Goal: Register for event/course

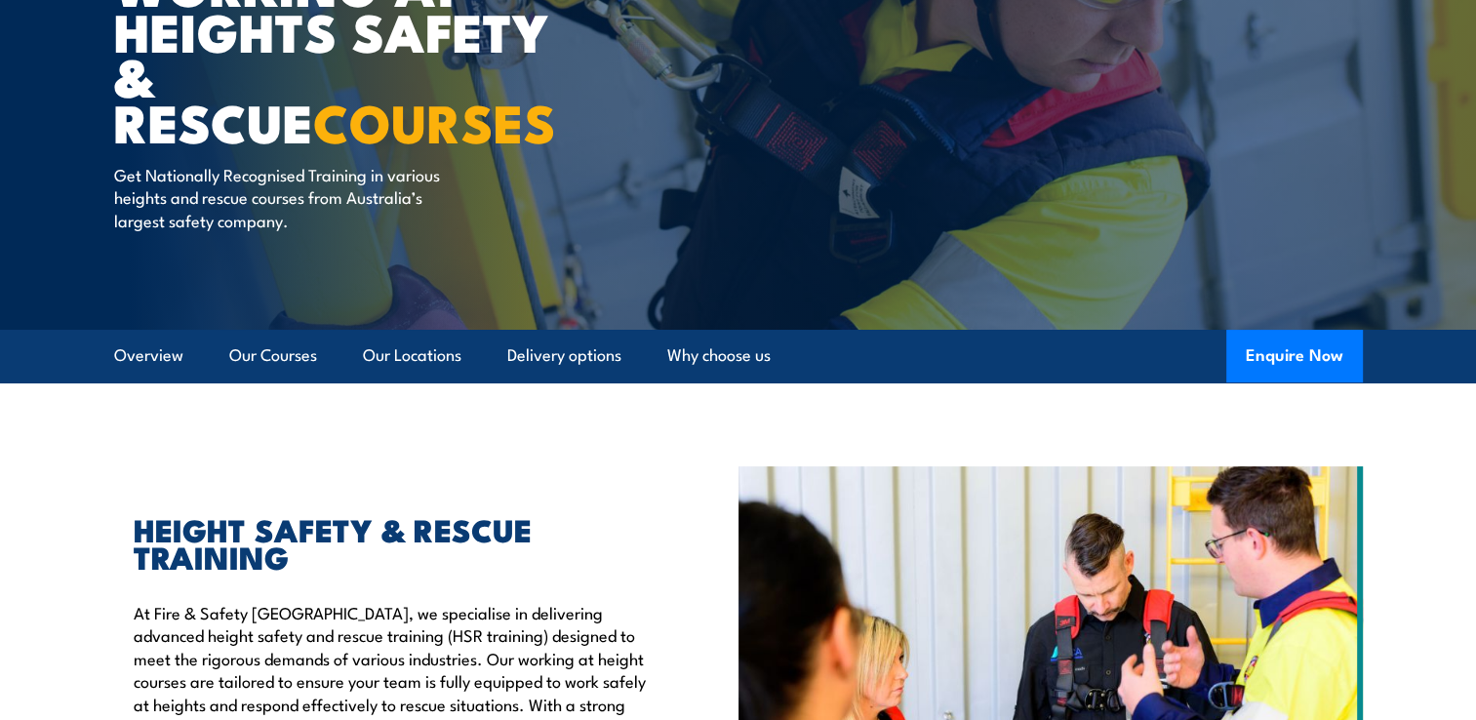
scroll to position [390, 0]
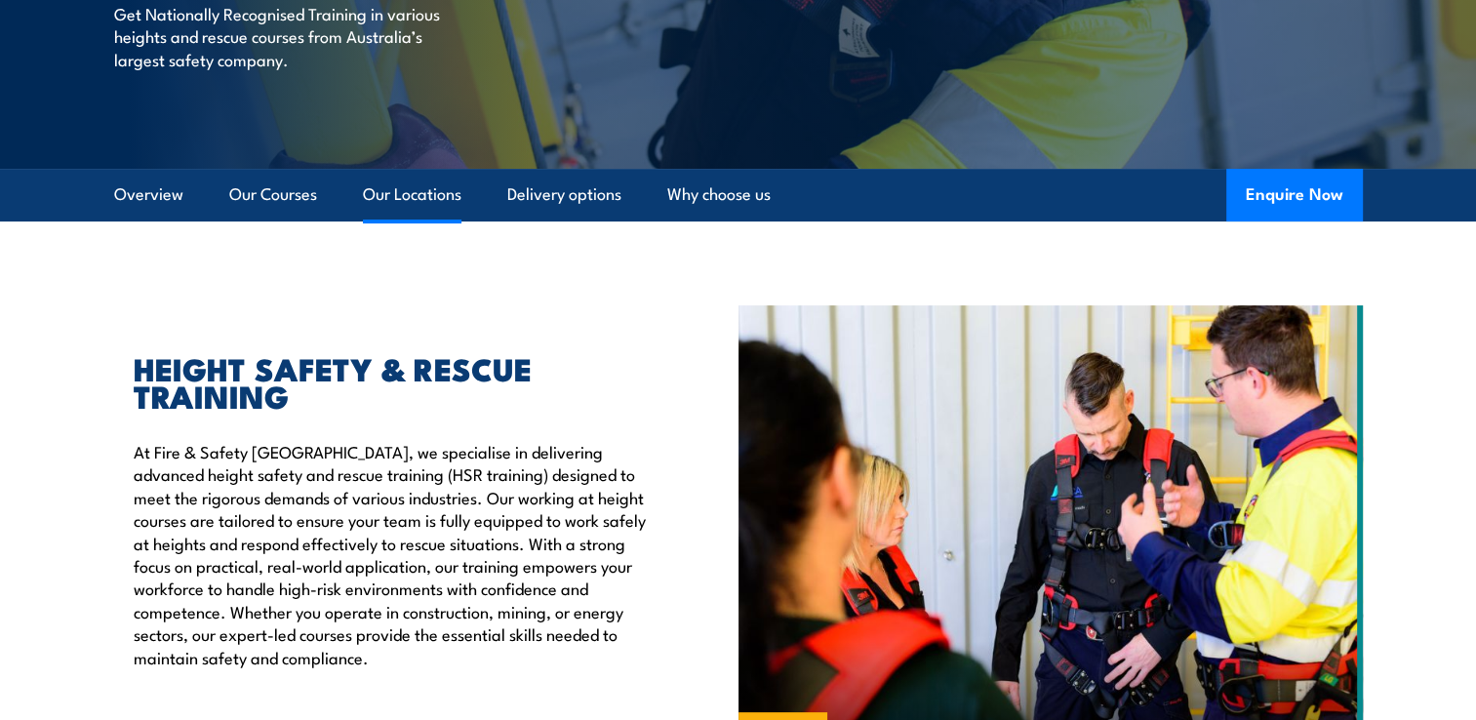
click at [414, 200] on link "Our Locations" at bounding box center [412, 195] width 99 height 52
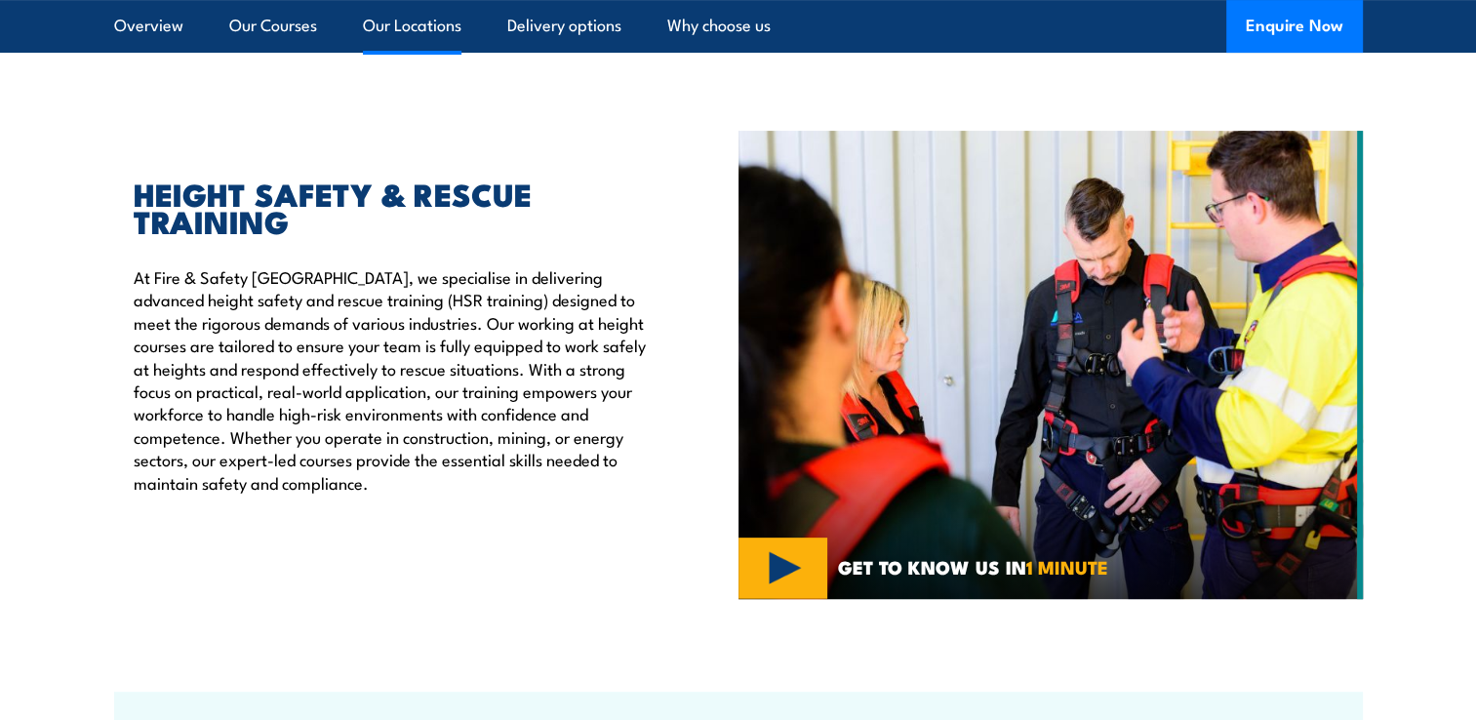
scroll to position [437, 0]
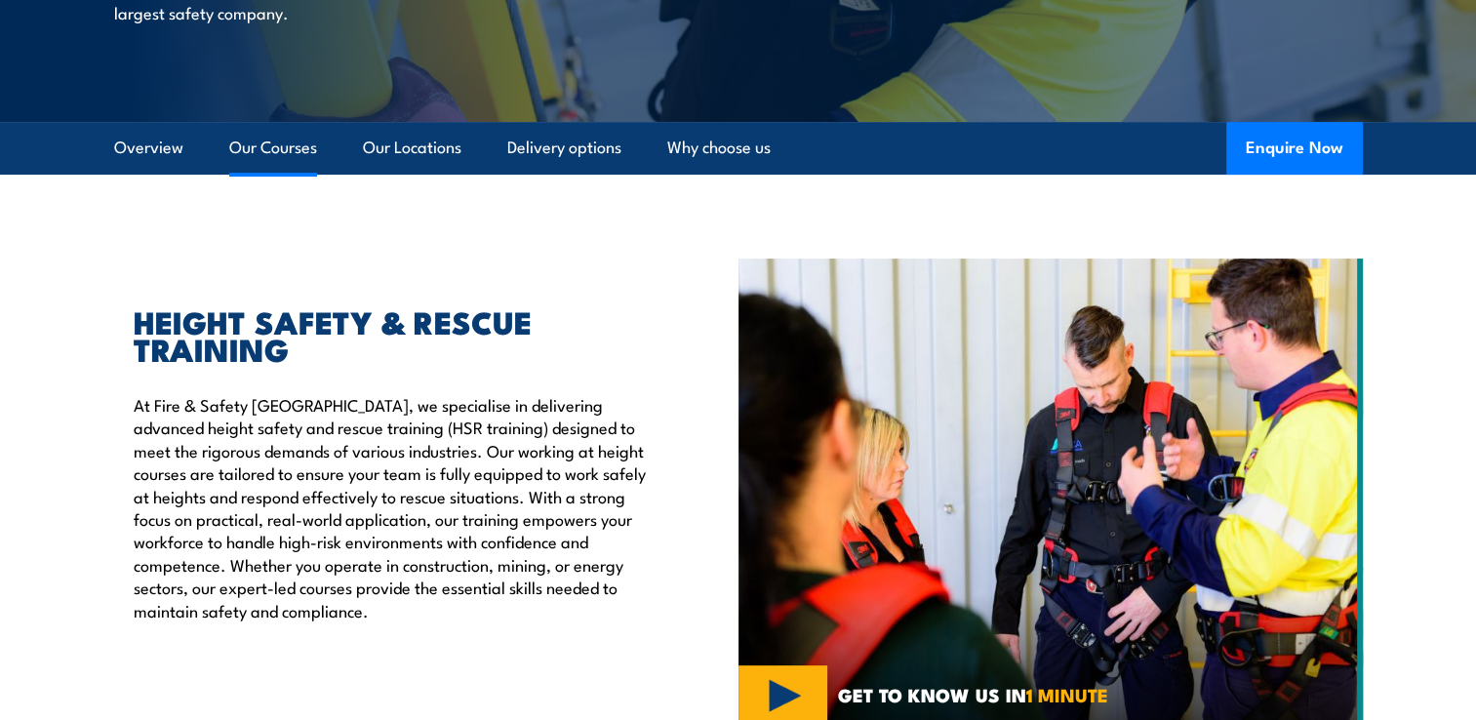
click at [288, 139] on link "Our Courses" at bounding box center [273, 148] width 88 height 52
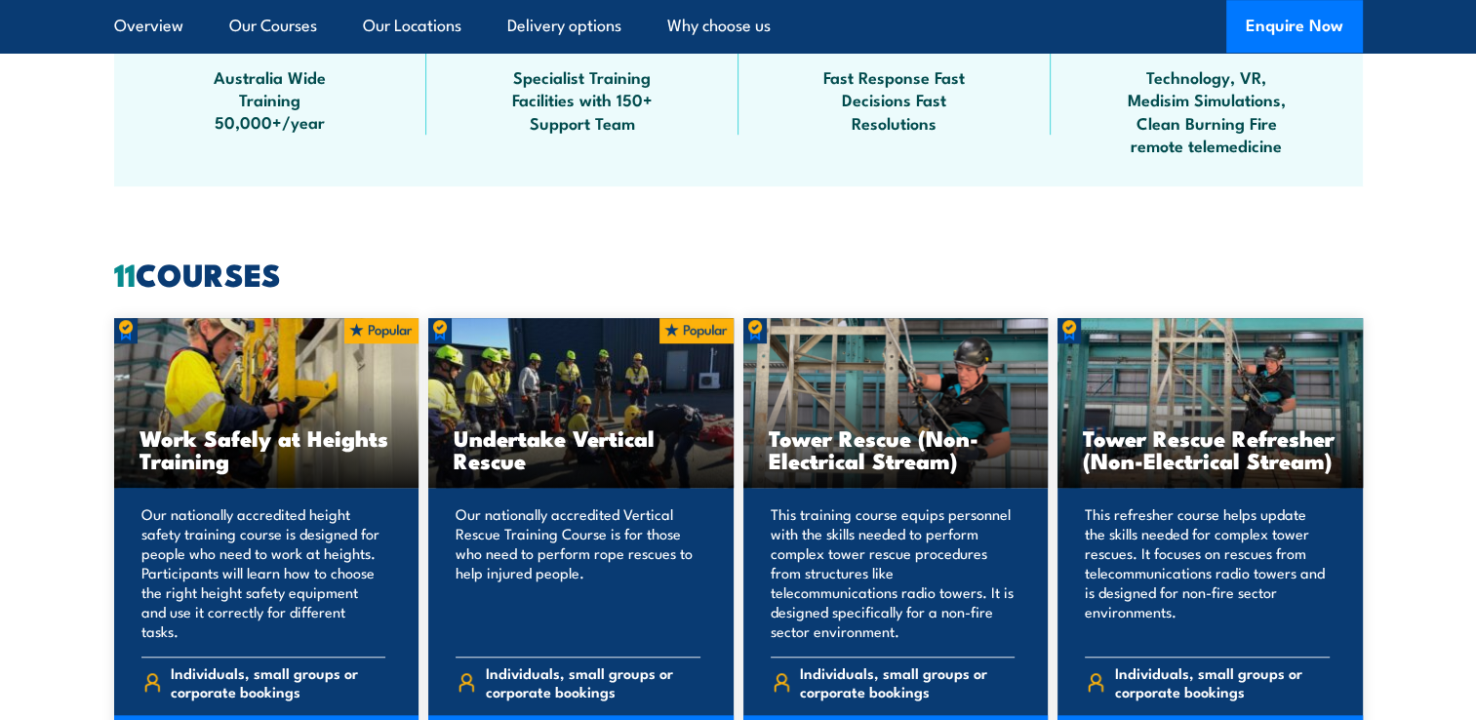
scroll to position [1479, 0]
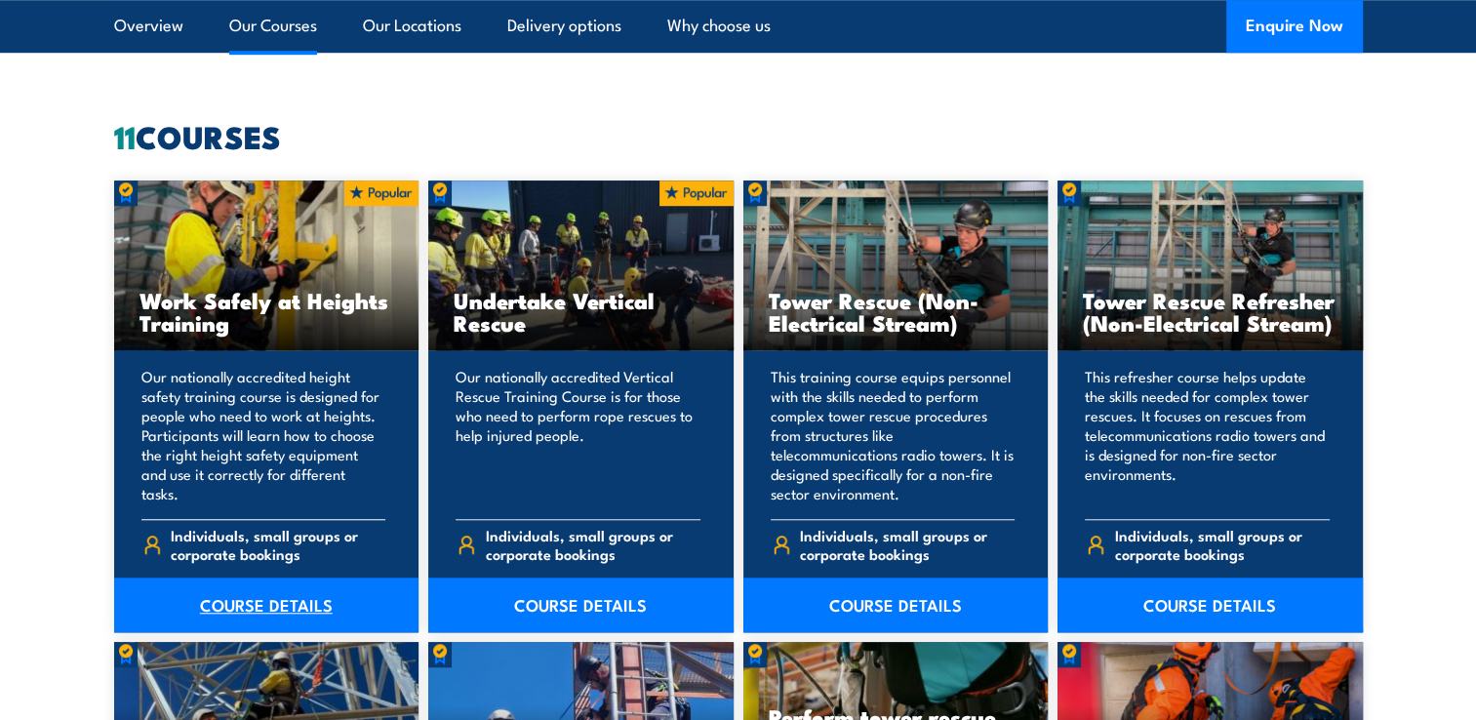
click at [275, 606] on link "COURSE DETAILS" at bounding box center [266, 605] width 305 height 55
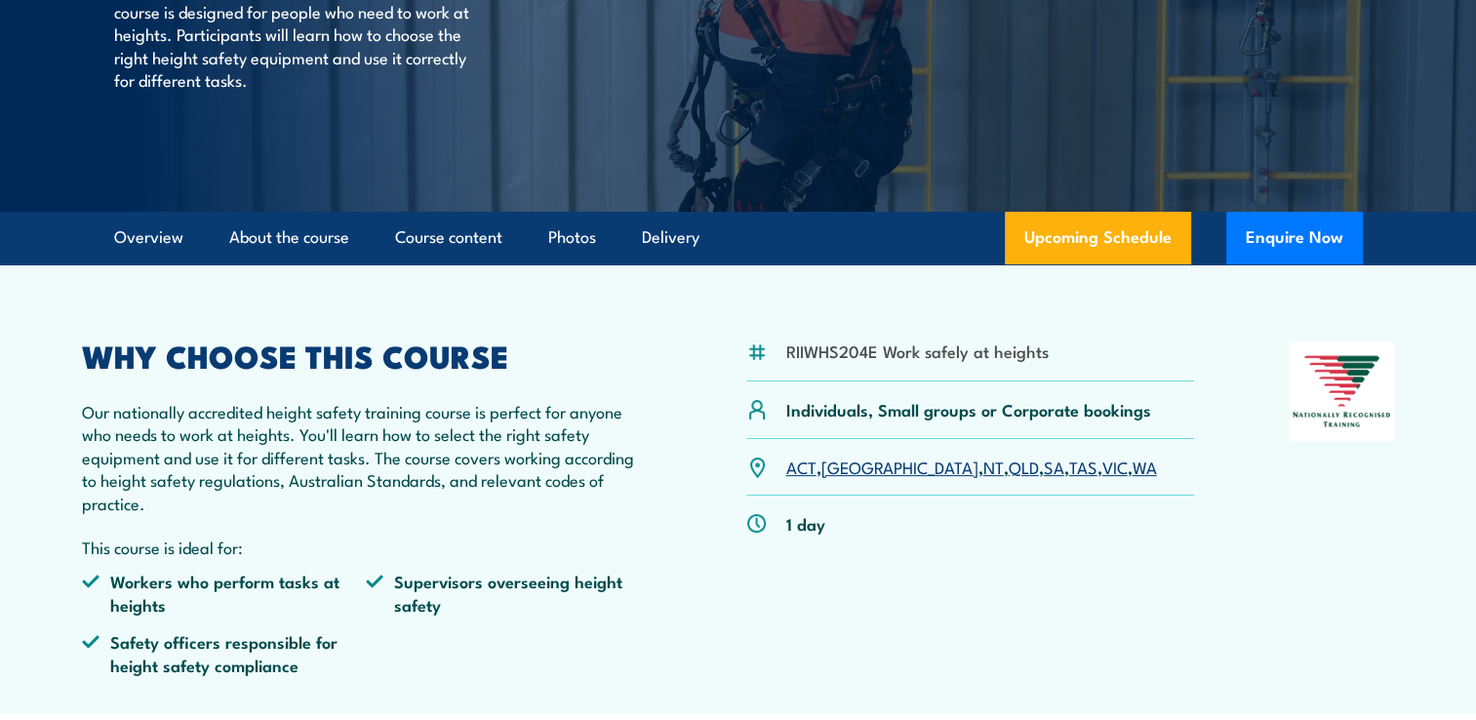
scroll to position [390, 0]
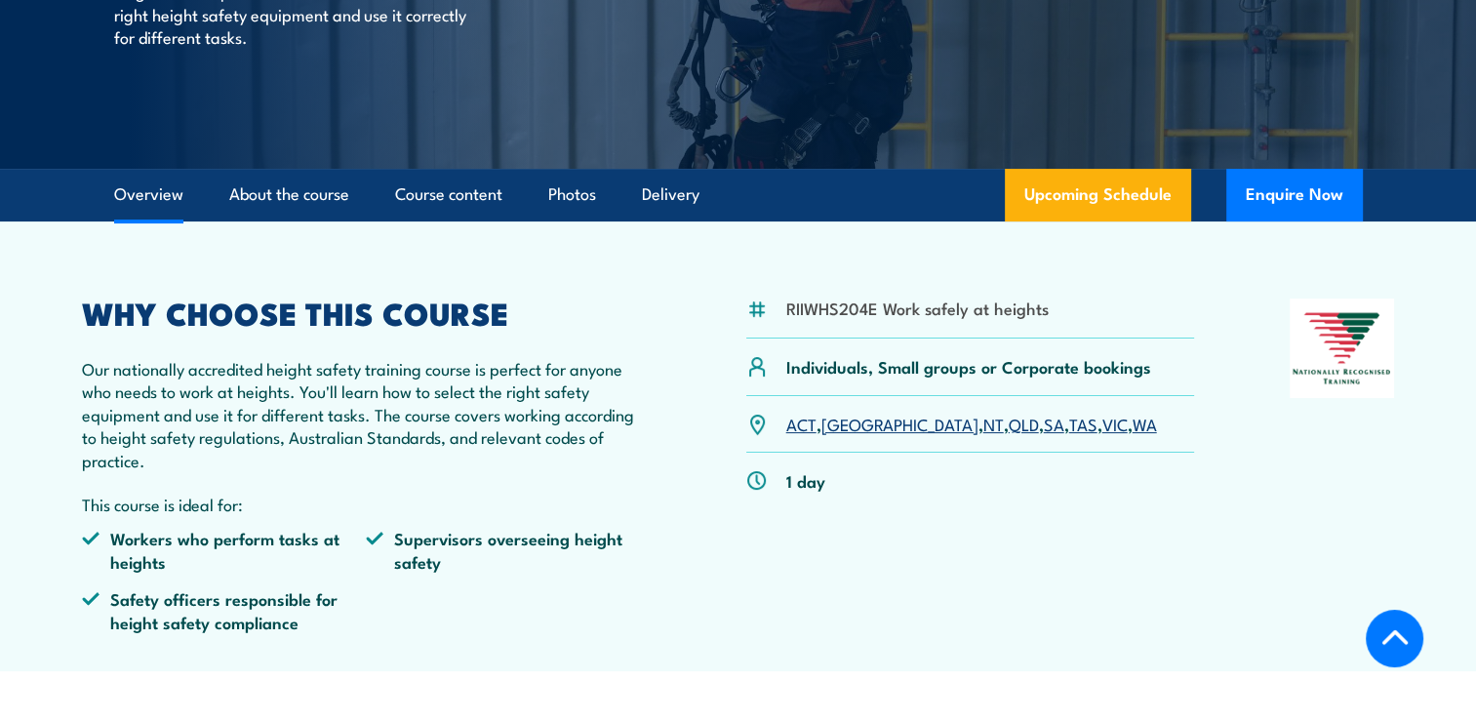
click at [1103, 425] on link "VIC" at bounding box center [1115, 423] width 25 height 23
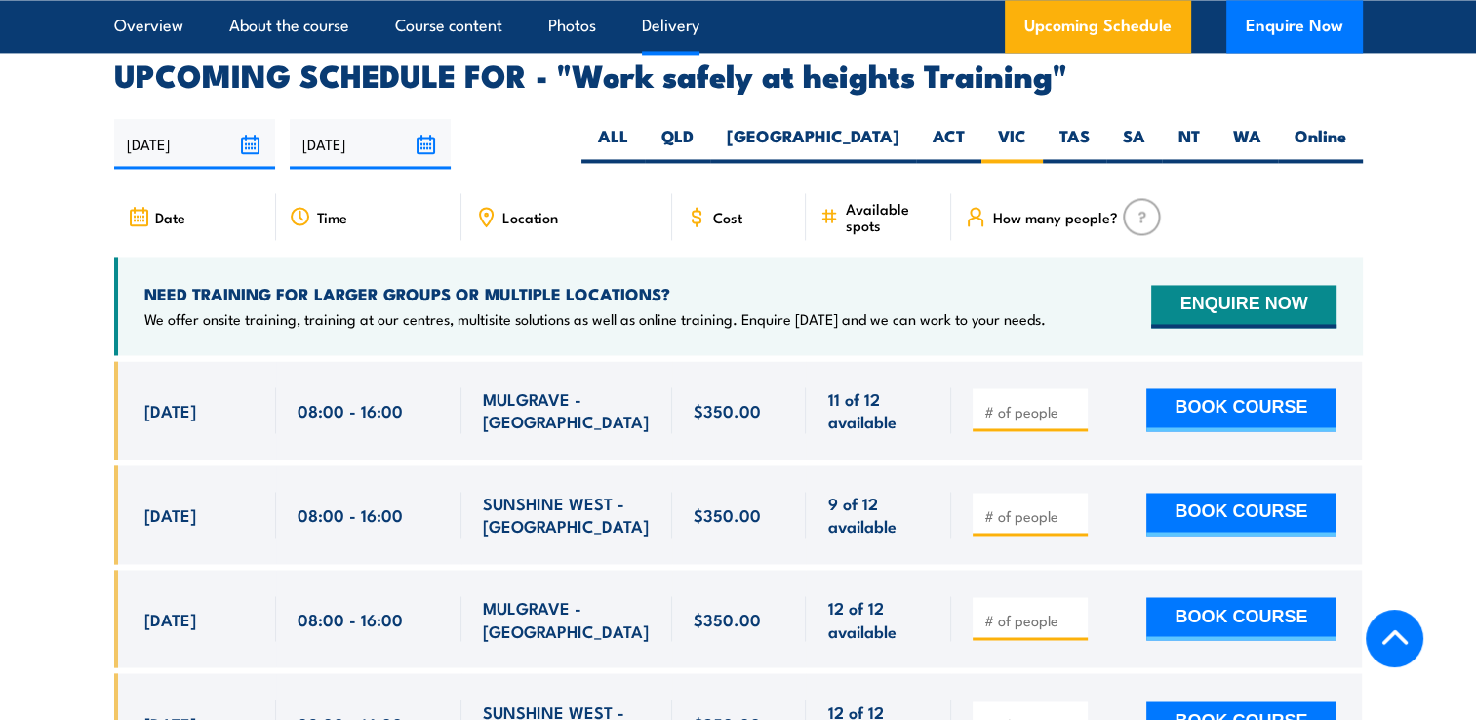
scroll to position [3104, 0]
